Goal: Find specific page/section: Find specific page/section

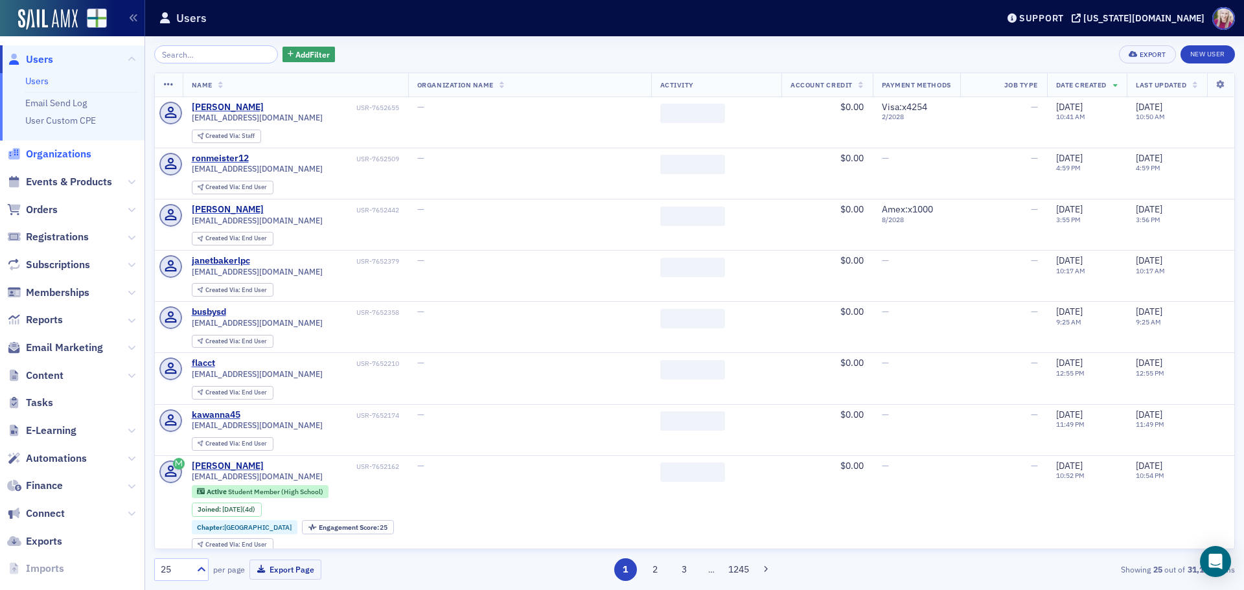
click at [42, 152] on span "Organizations" at bounding box center [58, 154] width 65 height 14
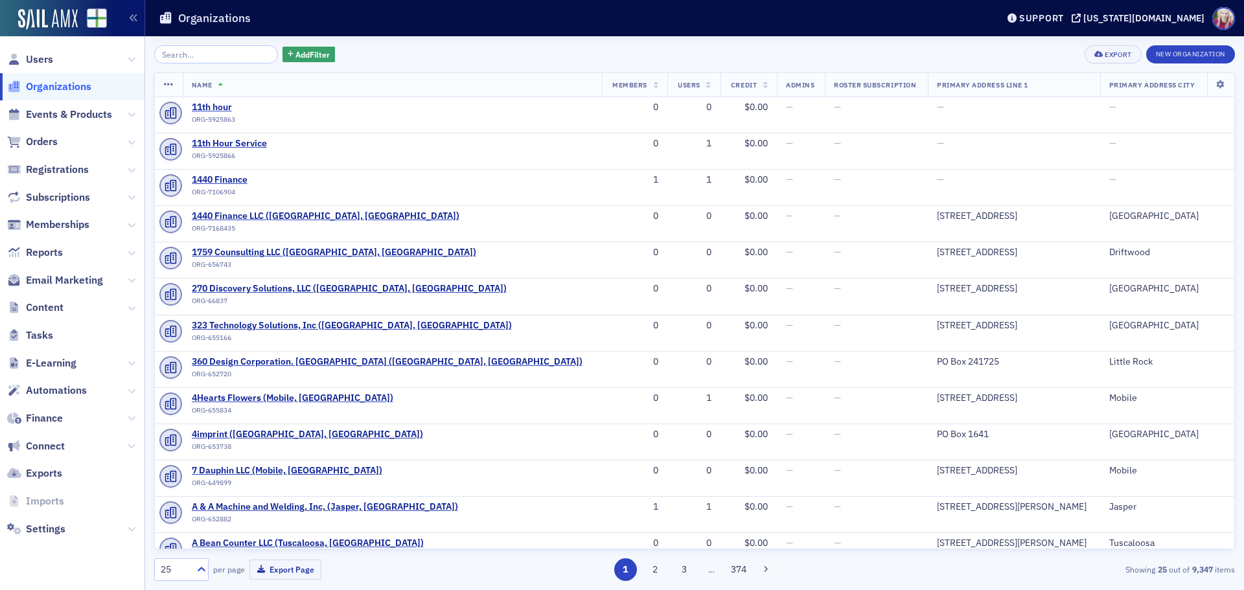
click at [247, 52] on input "search" at bounding box center [216, 54] width 124 height 18
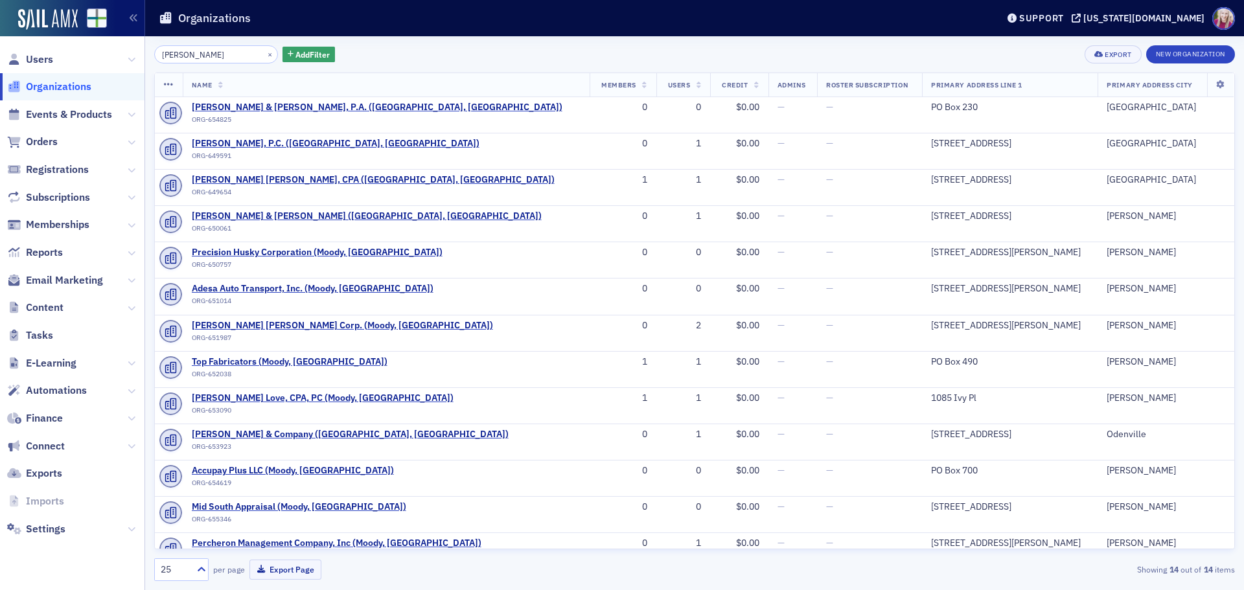
type input "[PERSON_NAME]"
click at [214, 52] on input "[PERSON_NAME]" at bounding box center [216, 54] width 124 height 18
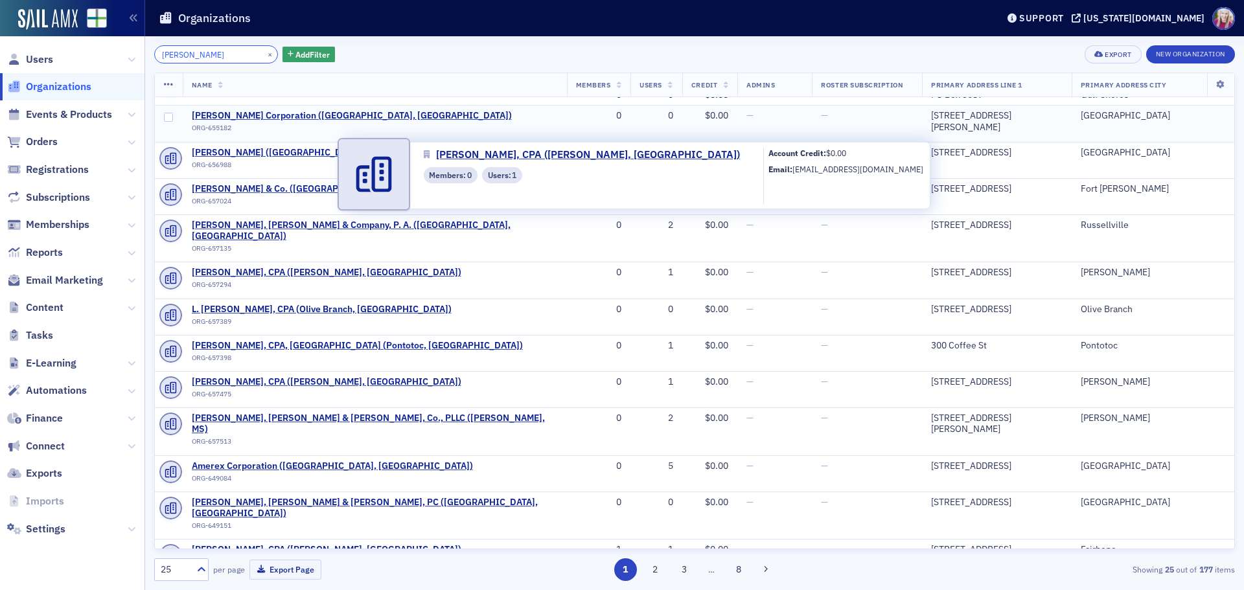
scroll to position [259, 0]
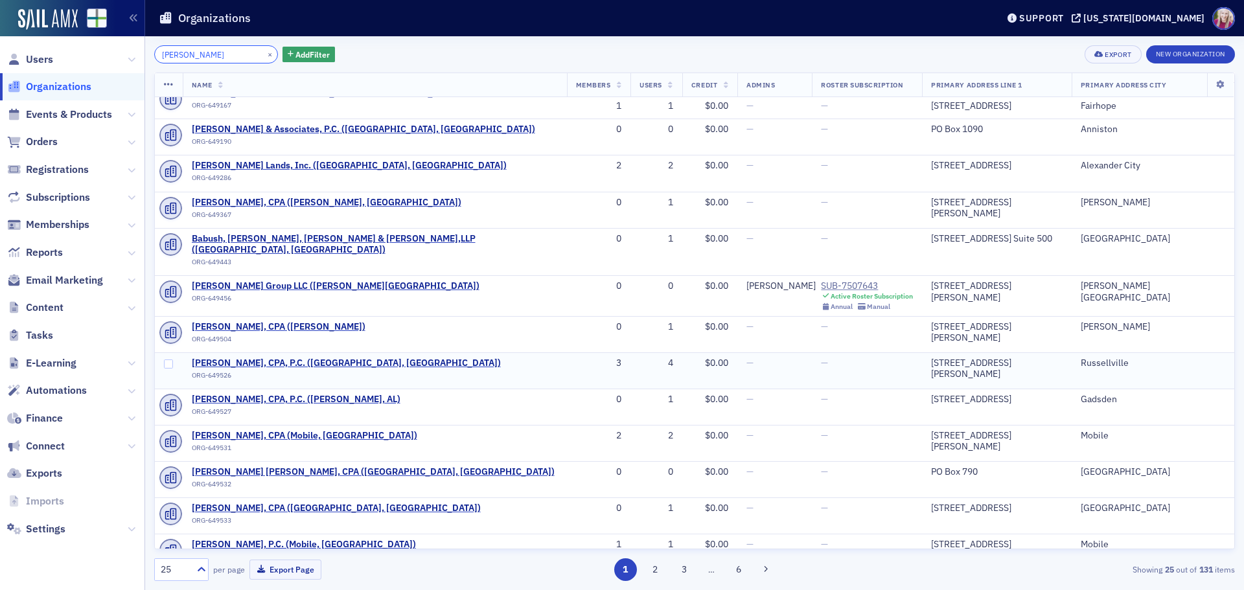
scroll to position [461, 0]
click at [205, 57] on input "[PERSON_NAME]" at bounding box center [216, 54] width 124 height 18
click at [205, 56] on input "[PERSON_NAME]" at bounding box center [216, 54] width 124 height 18
click at [206, 54] on input "[PERSON_NAME]" at bounding box center [216, 54] width 124 height 18
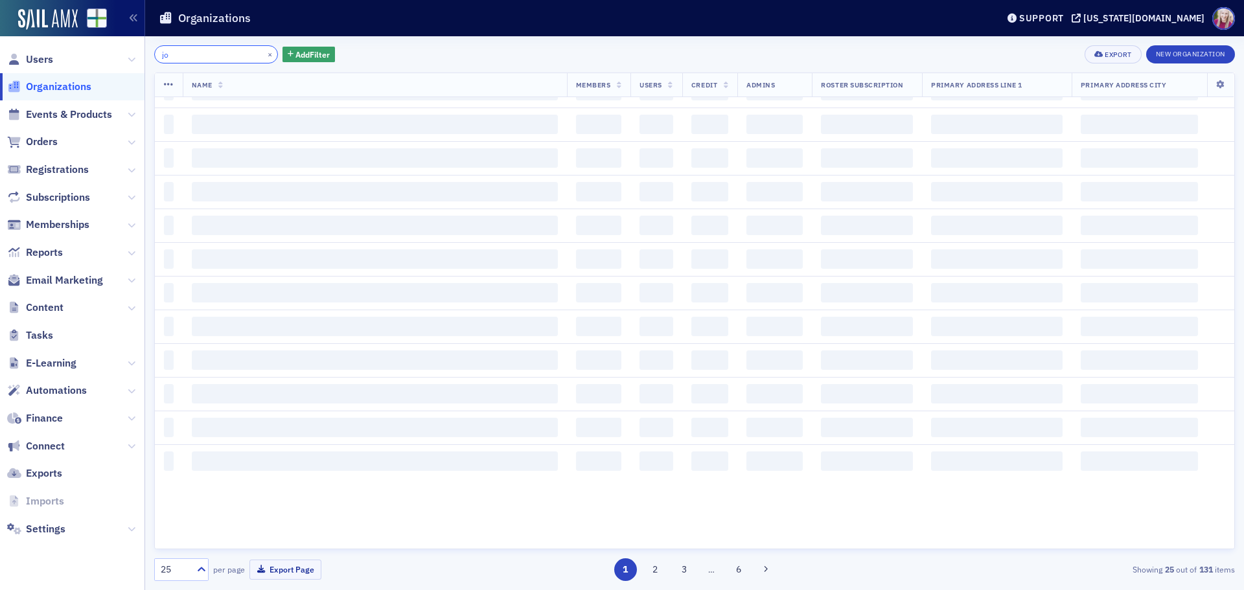
type input "j"
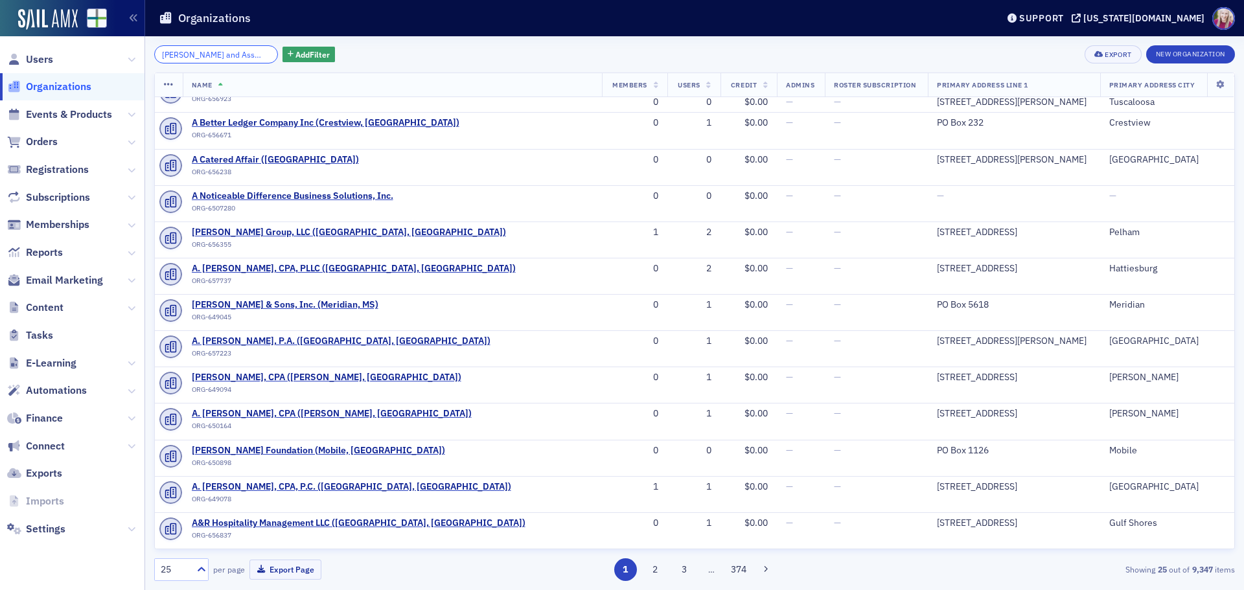
scroll to position [0, 30]
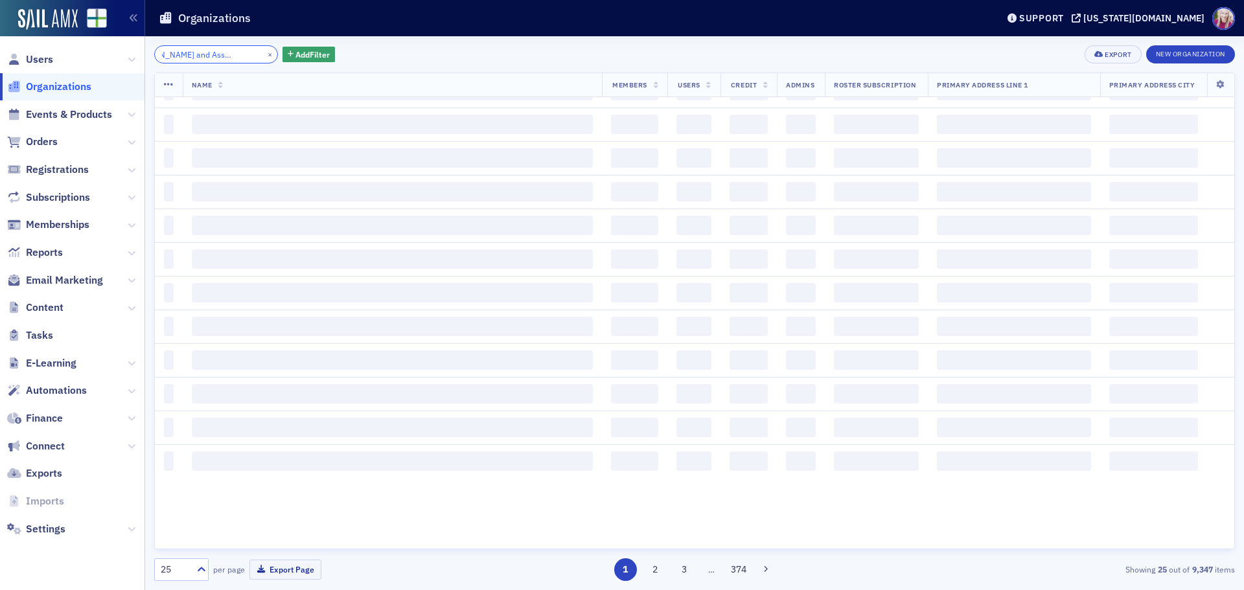
type input "[PERSON_NAME] and Associates Inc."
